Goal: Transaction & Acquisition: Purchase product/service

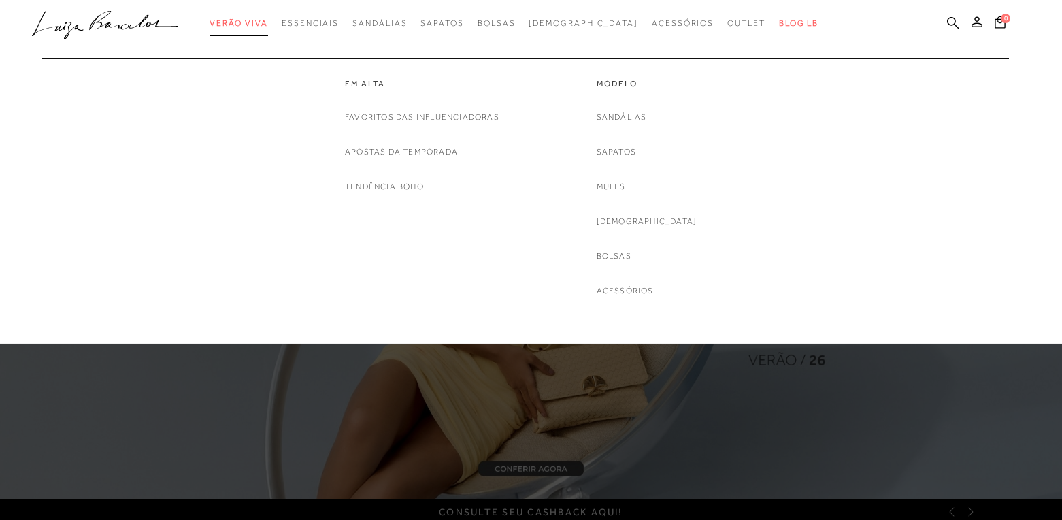
click at [268, 21] on span "Verão Viva" at bounding box center [238, 23] width 58 height 10
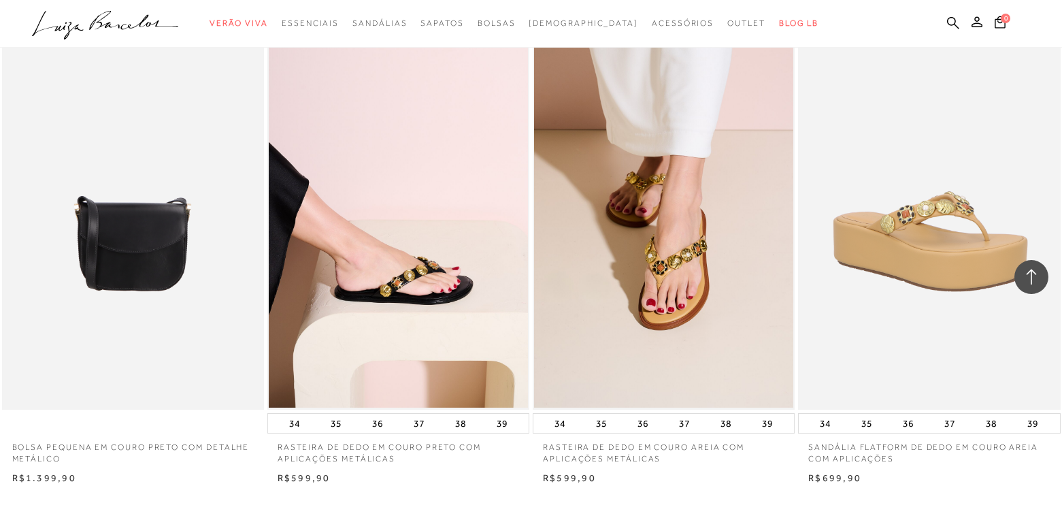
scroll to position [2775, 0]
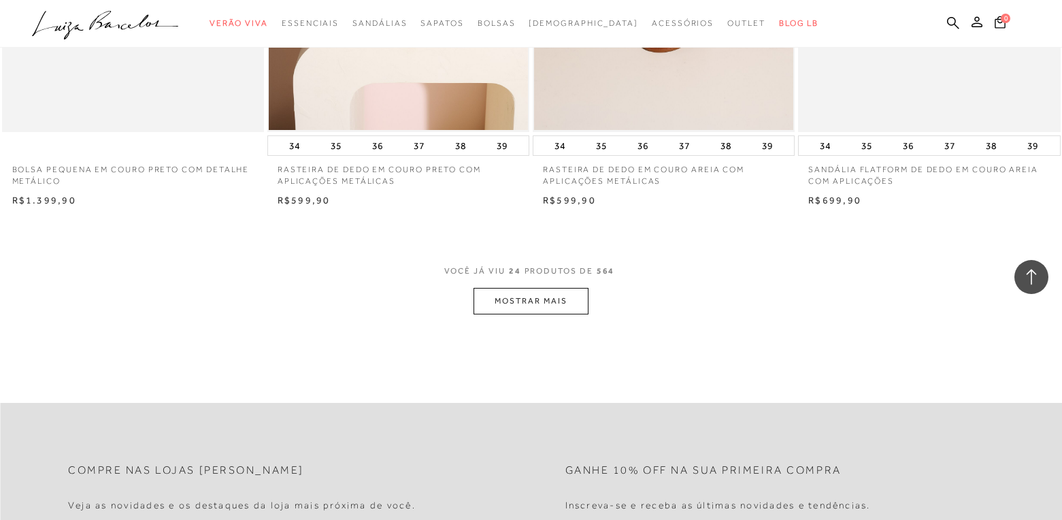
click at [501, 290] on button "MOSTRAR MAIS" at bounding box center [530, 301] width 114 height 27
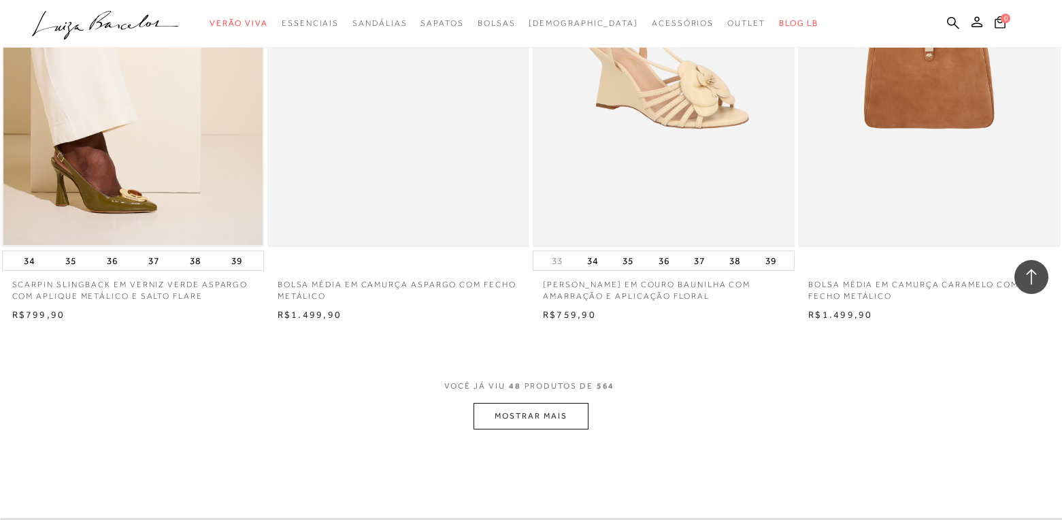
scroll to position [5689, 0]
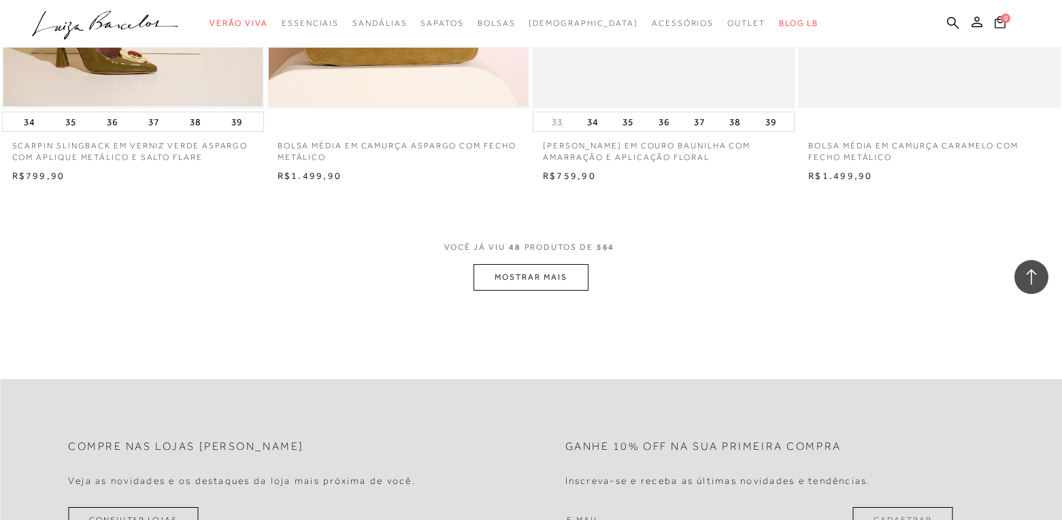
click at [498, 281] on button "MOSTRAR MAIS" at bounding box center [530, 277] width 114 height 27
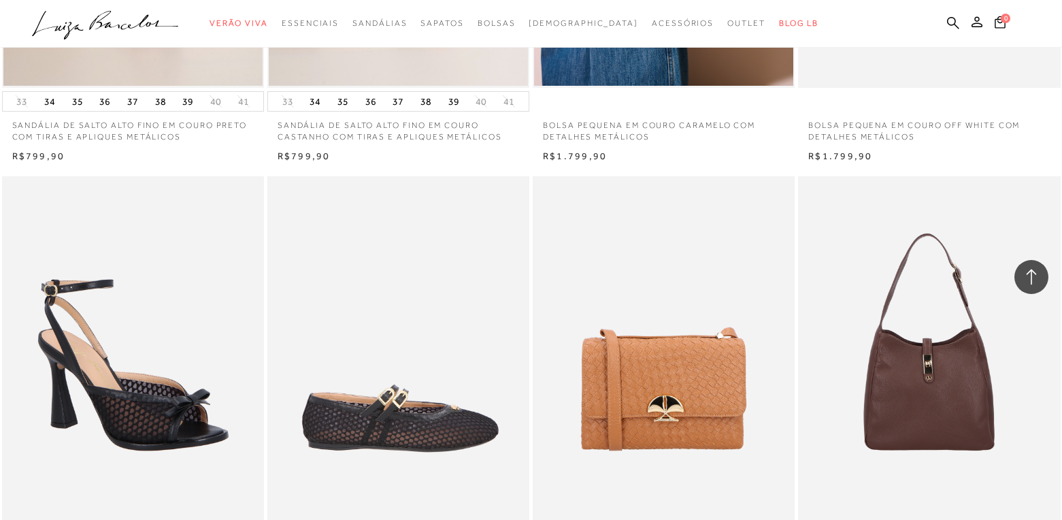
scroll to position [8464, 0]
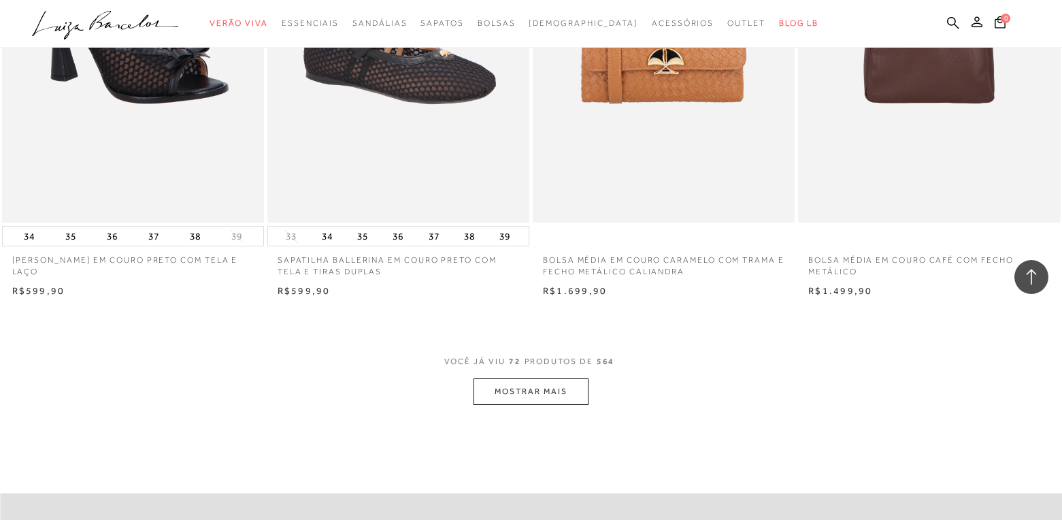
click at [514, 403] on button "MOSTRAR MAIS" at bounding box center [530, 391] width 114 height 27
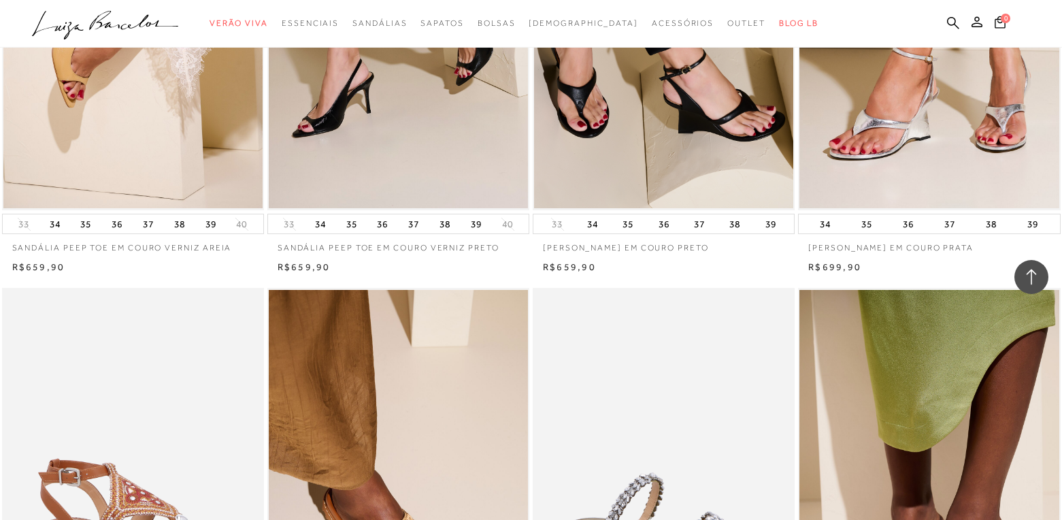
scroll to position [10129, 0]
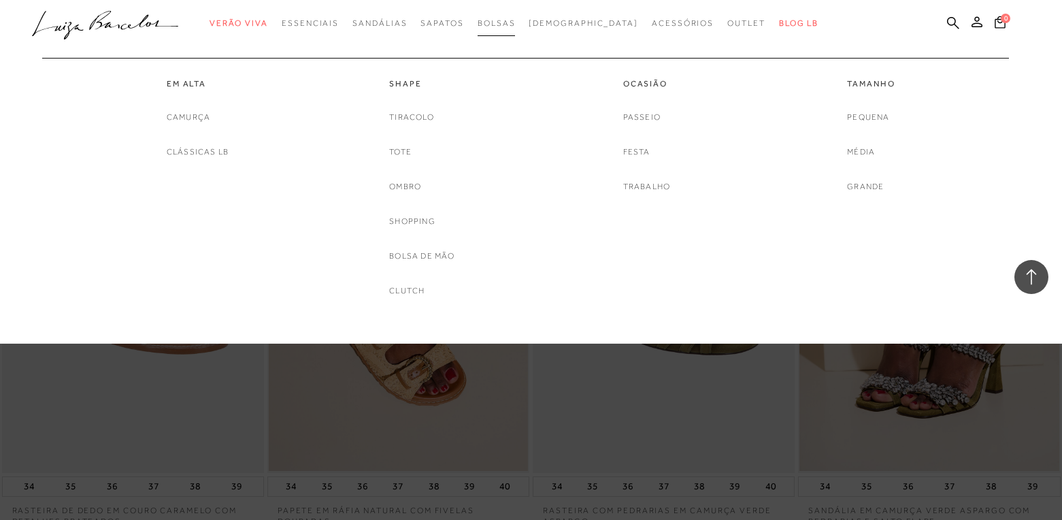
click at [516, 26] on span "Bolsas" at bounding box center [496, 23] width 38 height 10
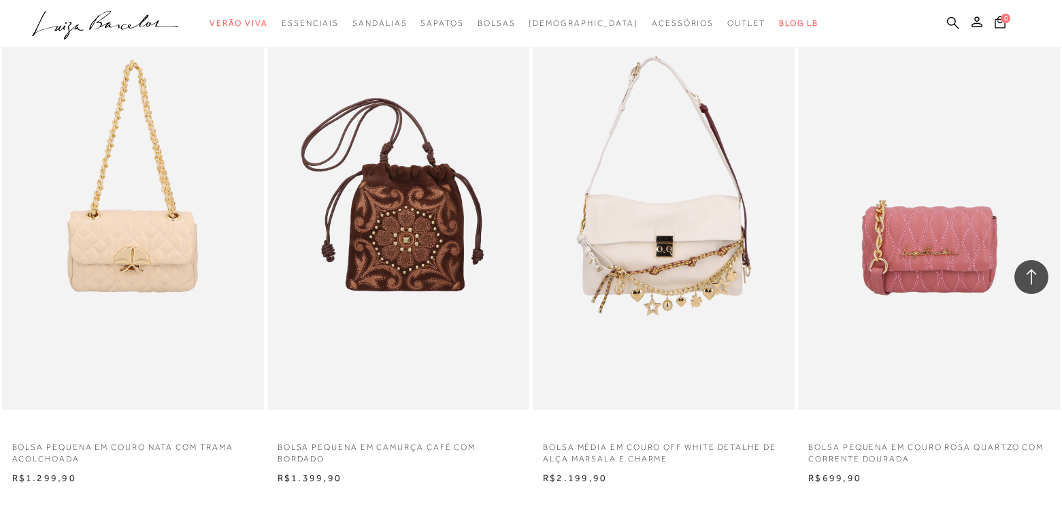
scroll to position [2844, 0]
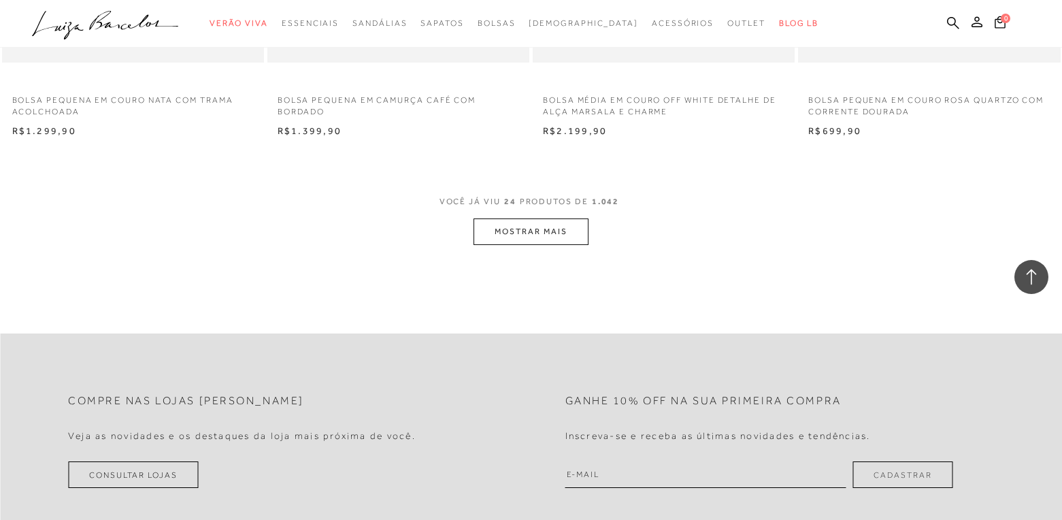
click at [503, 226] on button "MOSTRAR MAIS" at bounding box center [530, 231] width 114 height 27
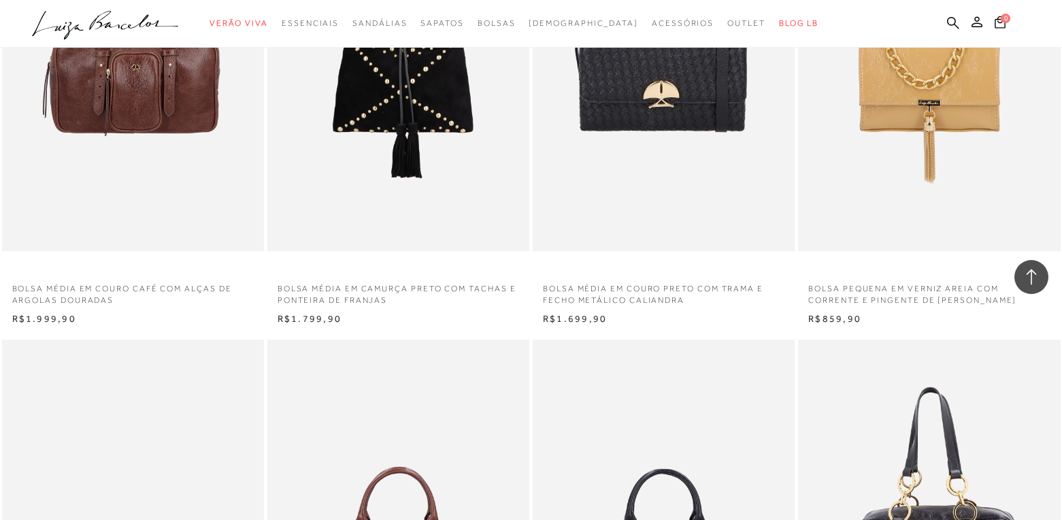
scroll to position [5342, 0]
